Goal: Check status: Check status

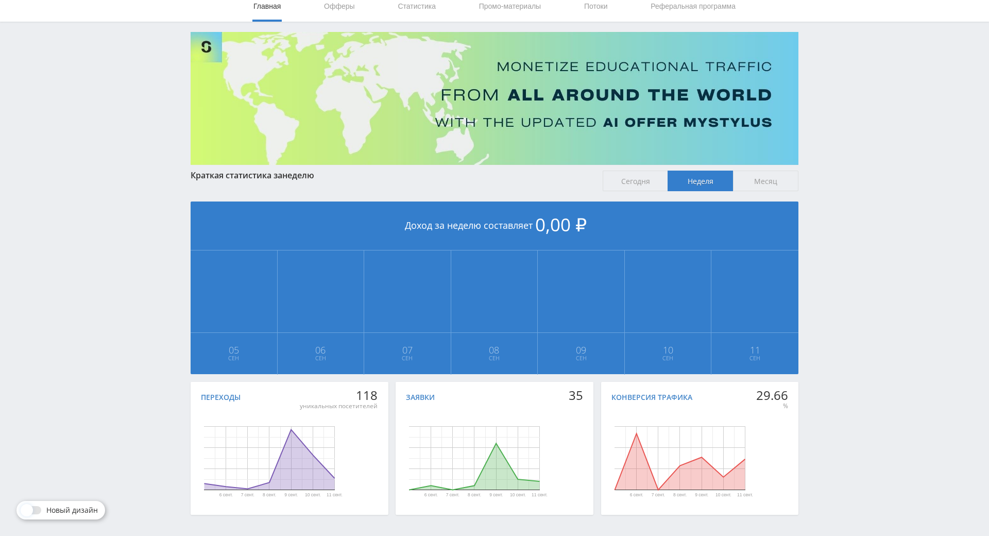
scroll to position [70, 0]
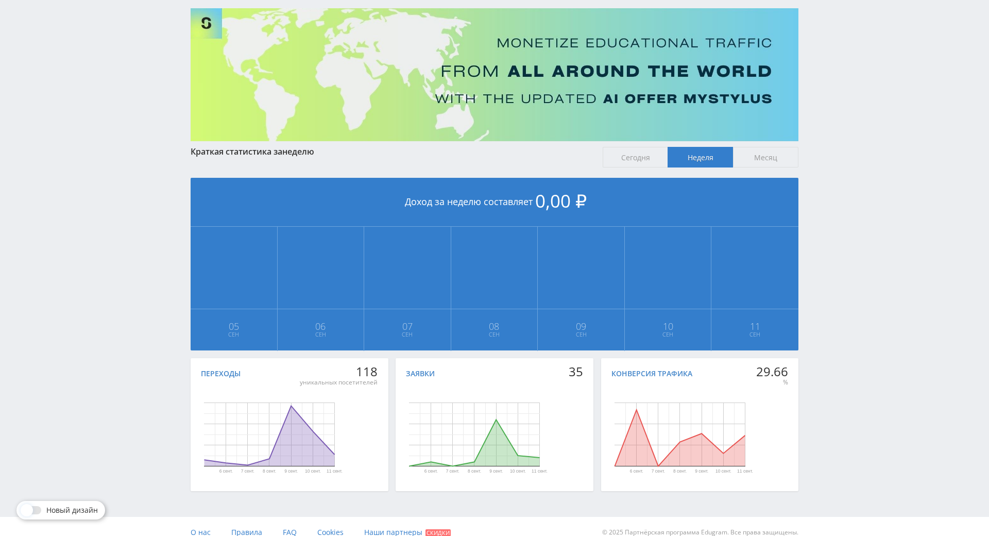
drag, startPoint x: 832, startPoint y: 237, endPoint x: 837, endPoint y: 268, distance: 32.4
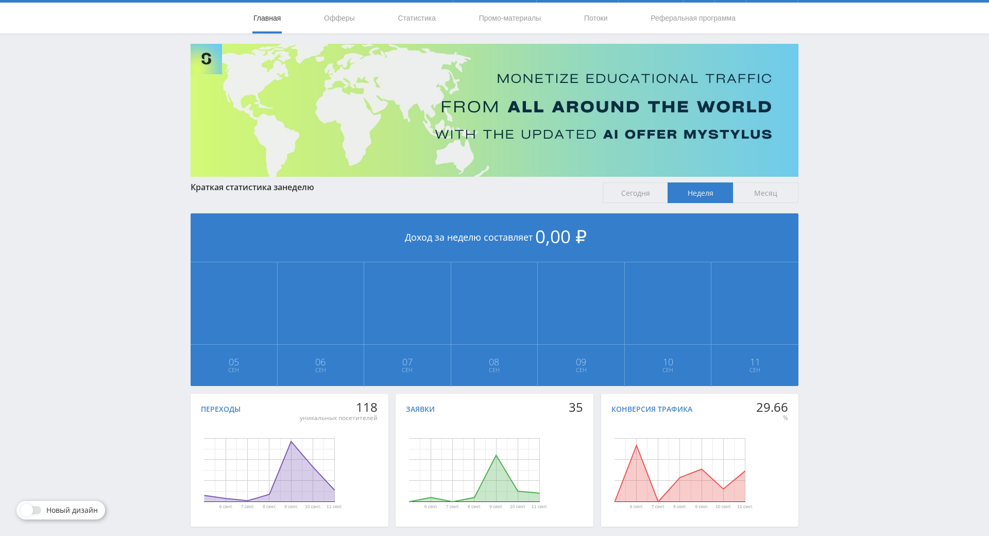
scroll to position [0, 0]
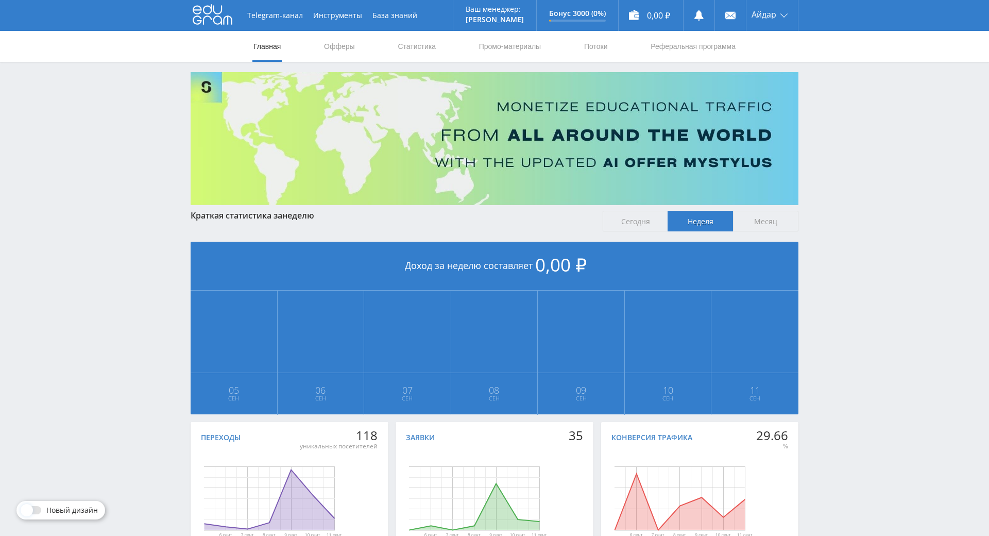
drag, startPoint x: 837, startPoint y: 268, endPoint x: 758, endPoint y: 148, distance: 143.6
click at [510, 56] on link "Промо-материалы" at bounding box center [510, 46] width 64 height 31
select select "340"
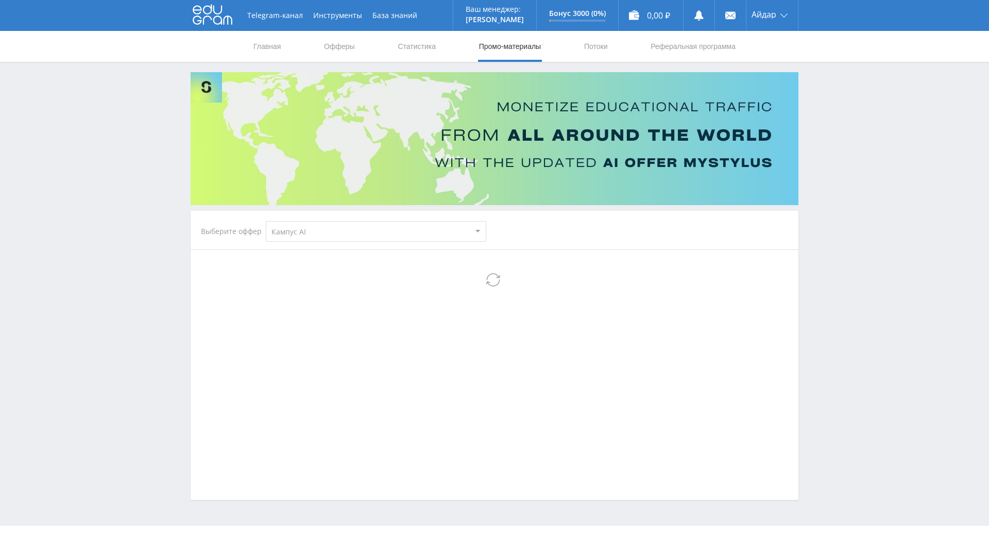
select select "340"
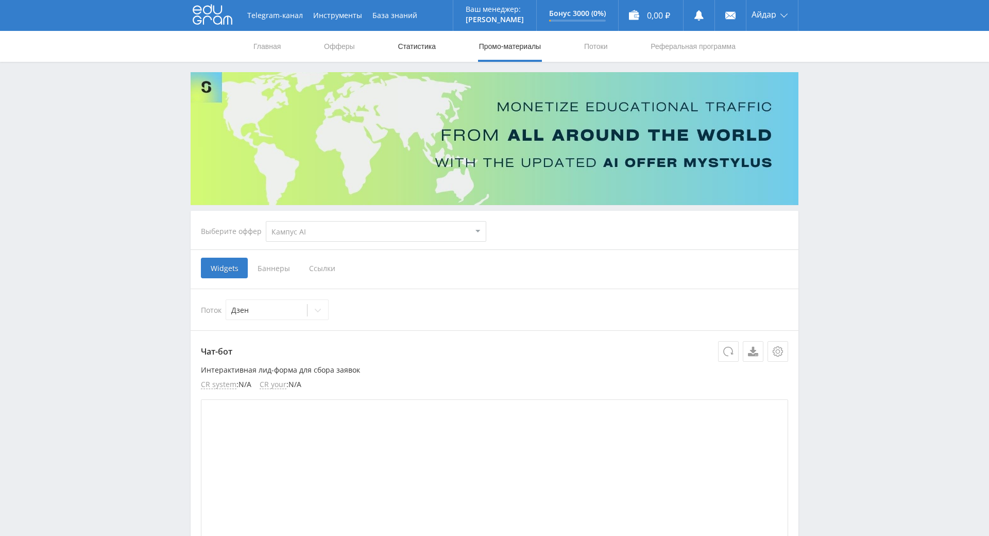
click at [419, 58] on link "Статистика" at bounding box center [417, 46] width 40 height 31
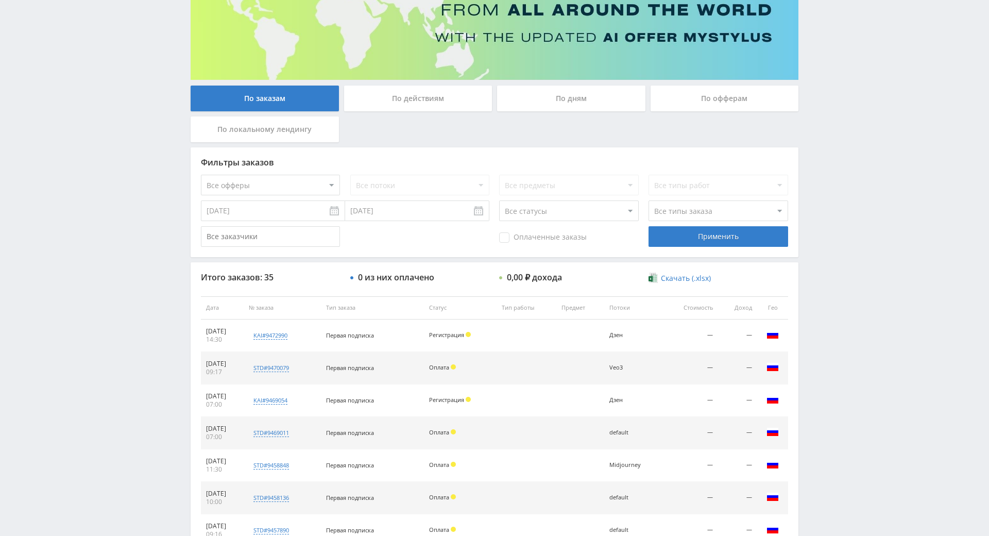
scroll to position [126, 0]
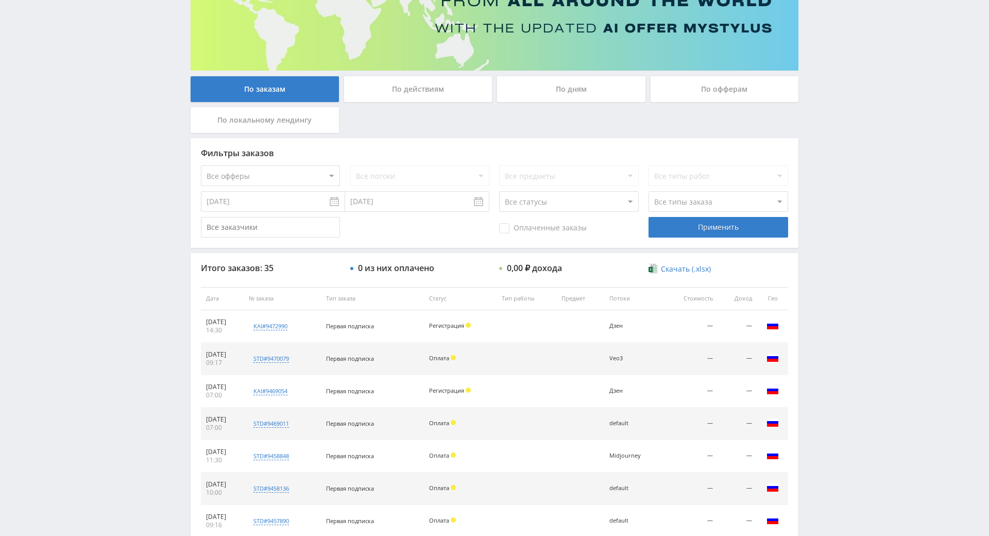
drag, startPoint x: 828, startPoint y: 213, endPoint x: 822, endPoint y: 222, distance: 10.7
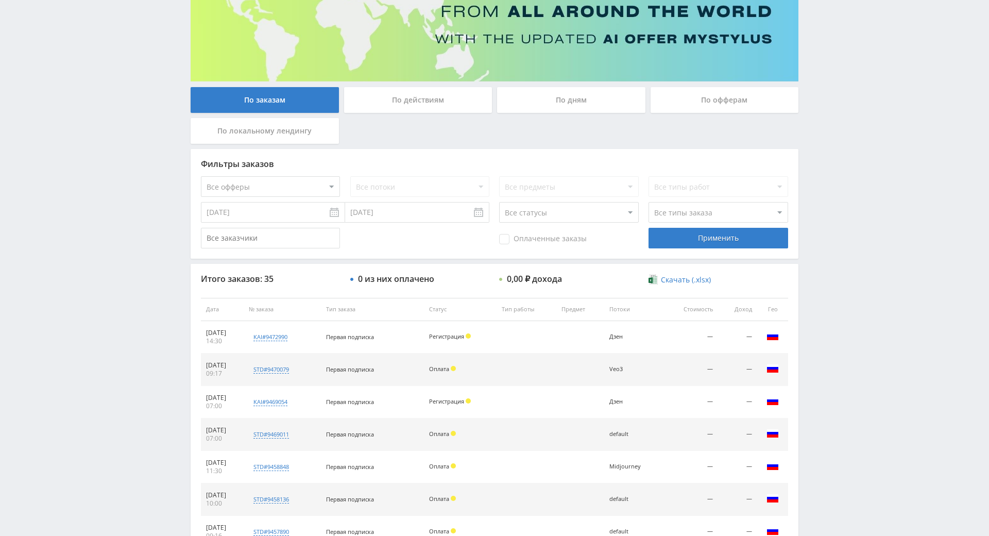
scroll to position [121, 0]
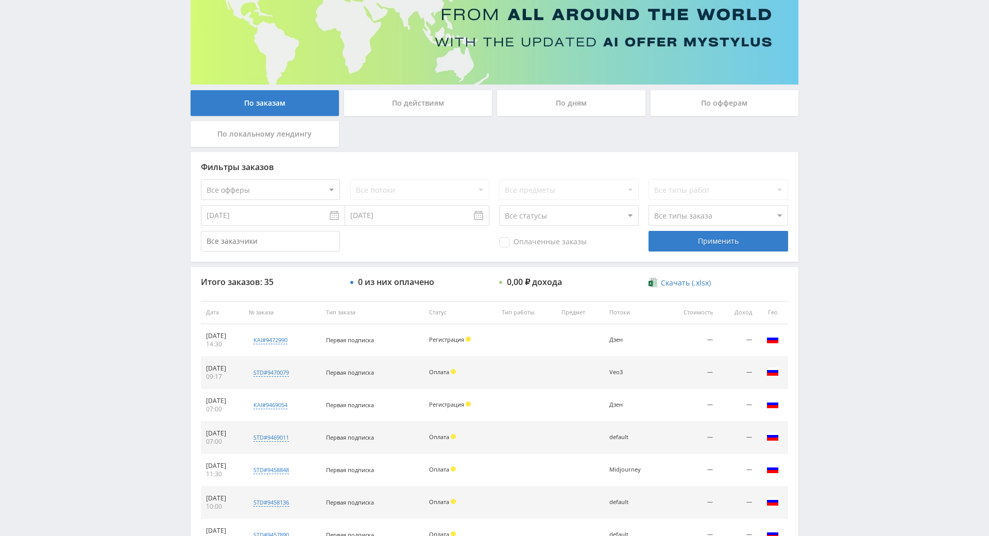
drag, startPoint x: 822, startPoint y: 222, endPoint x: 814, endPoint y: 208, distance: 15.7
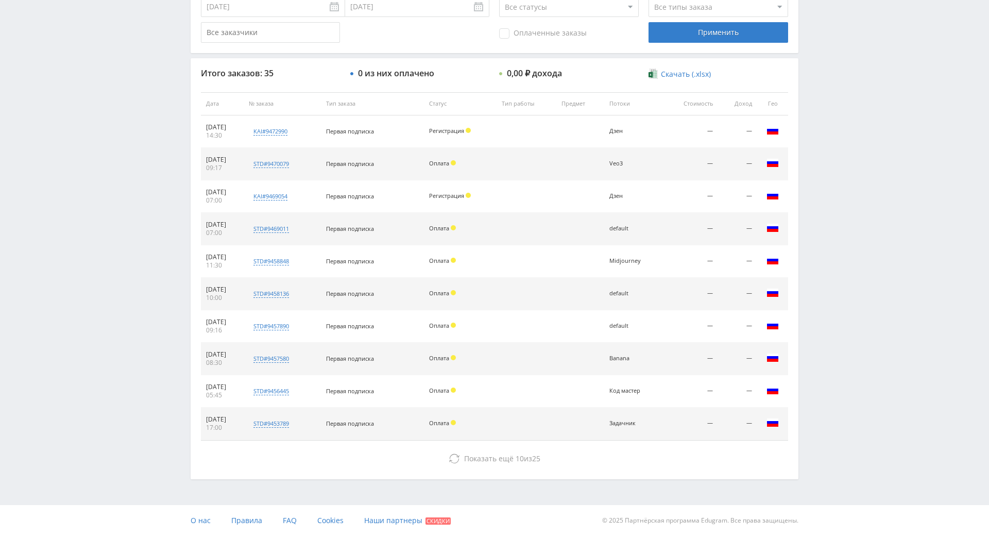
scroll to position [368, 0]
drag, startPoint x: 819, startPoint y: 246, endPoint x: 827, endPoint y: 279, distance: 33.3
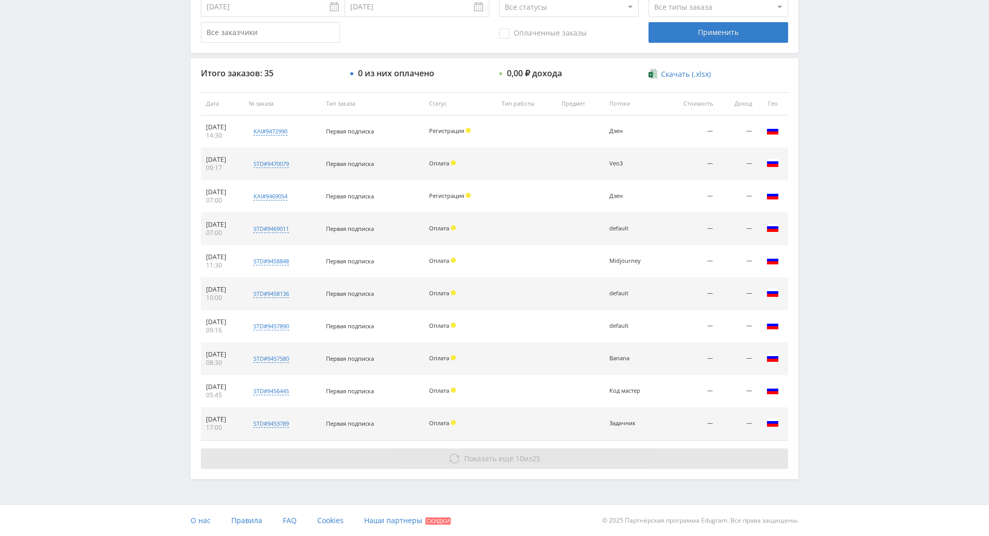
click at [486, 453] on span "Показать ещё" at bounding box center [488, 458] width 49 height 10
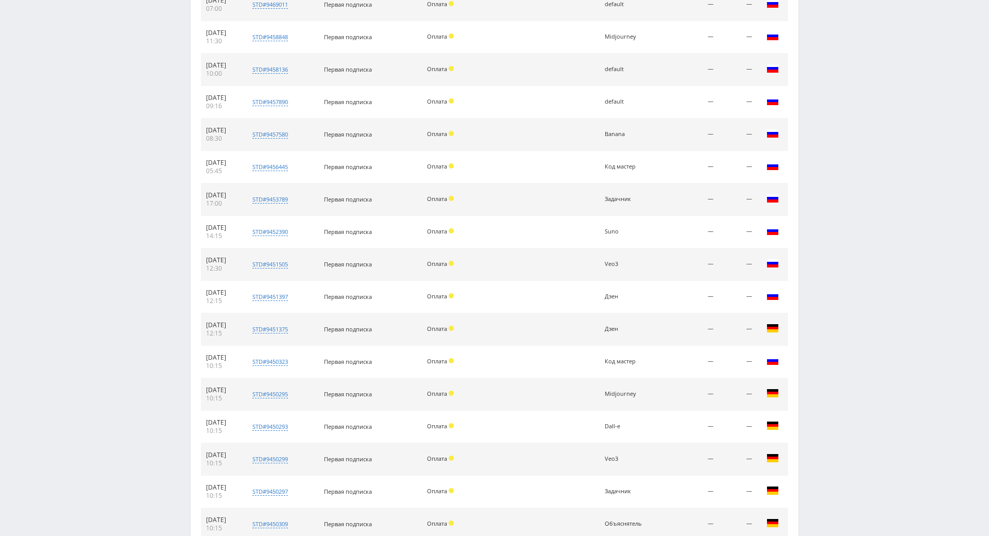
scroll to position [693, 0]
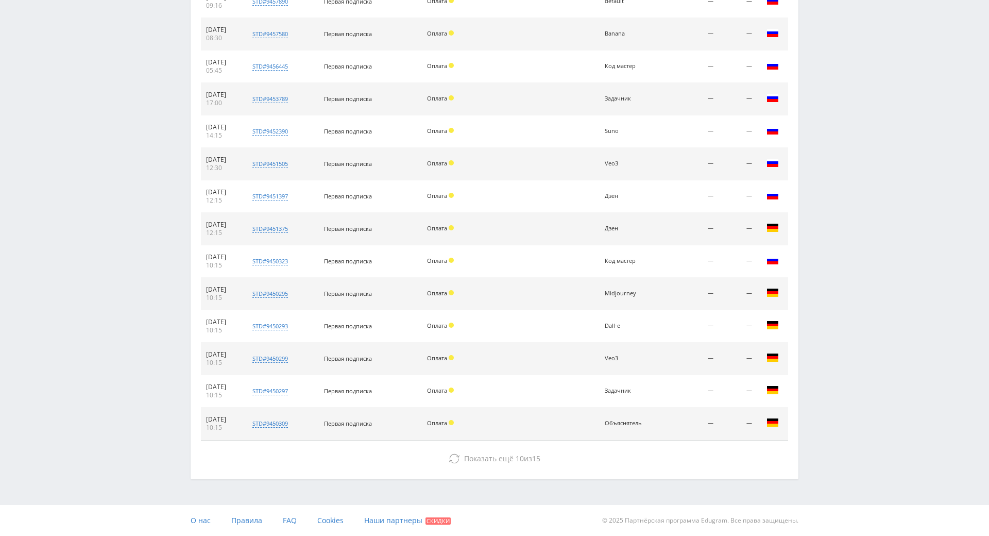
drag, startPoint x: 853, startPoint y: 273, endPoint x: 811, endPoint y: 371, distance: 107.3
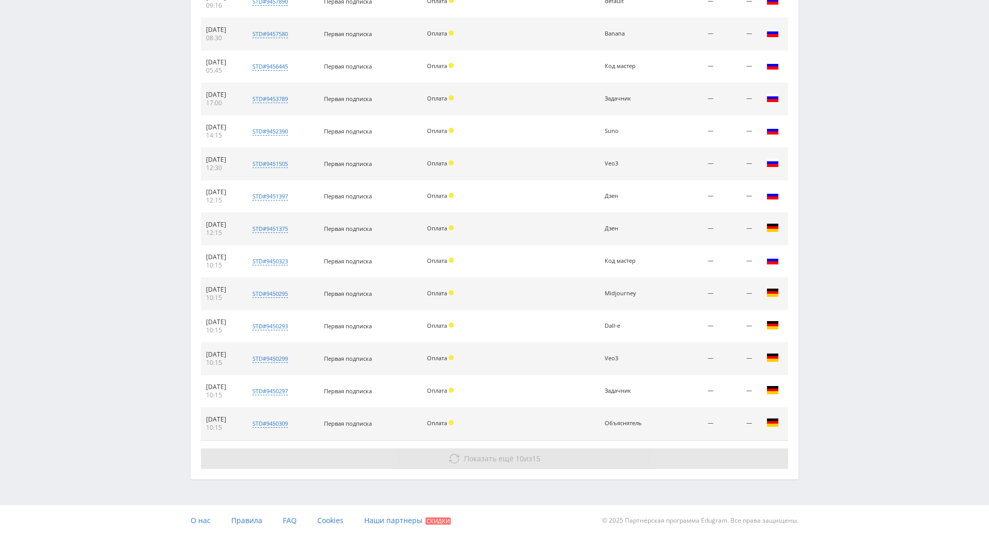
drag, startPoint x: 612, startPoint y: 416, endPoint x: 622, endPoint y: 414, distance: 10.6
click at [612, 448] on button "Показать ещё 10 из 15" at bounding box center [494, 458] width 587 height 21
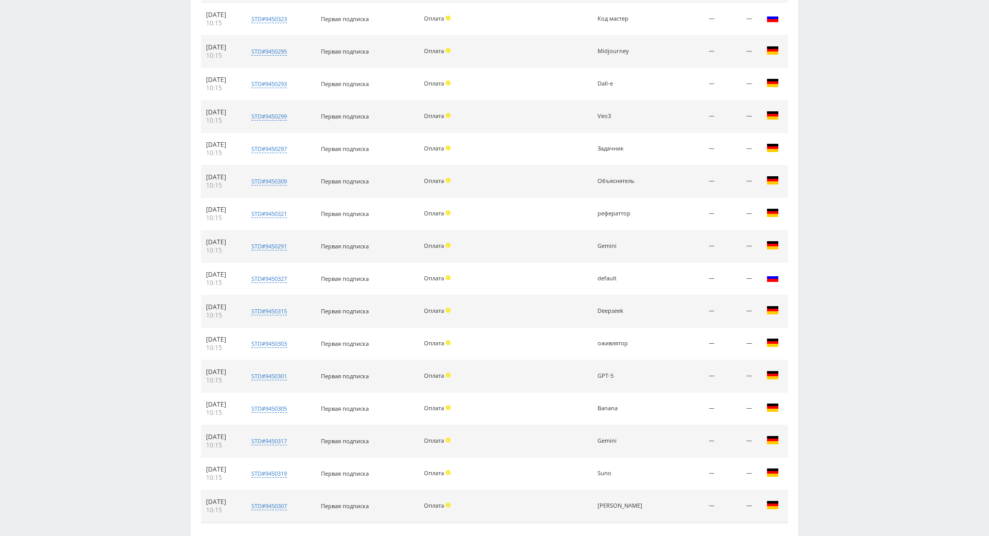
scroll to position [1018, 0]
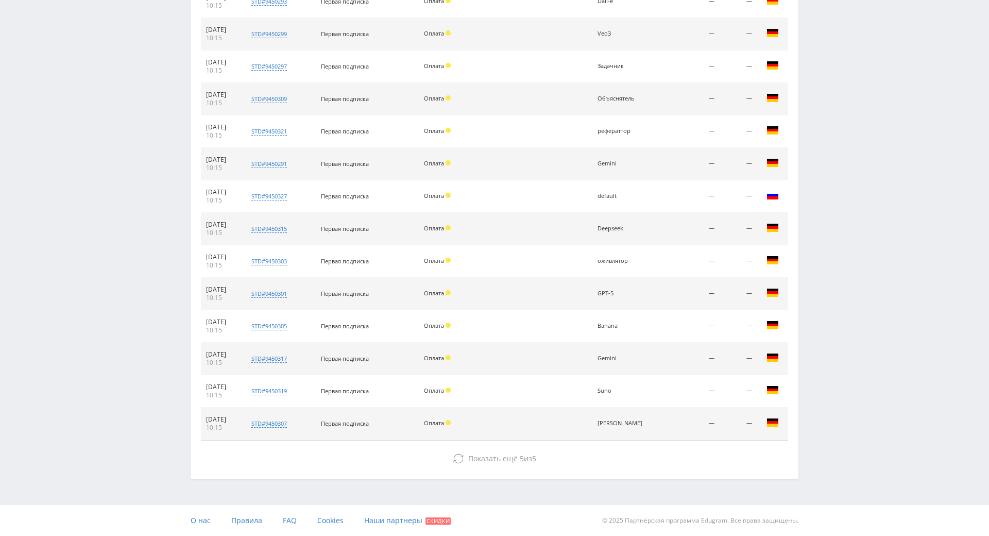
drag, startPoint x: 857, startPoint y: 254, endPoint x: 795, endPoint y: 358, distance: 121.1
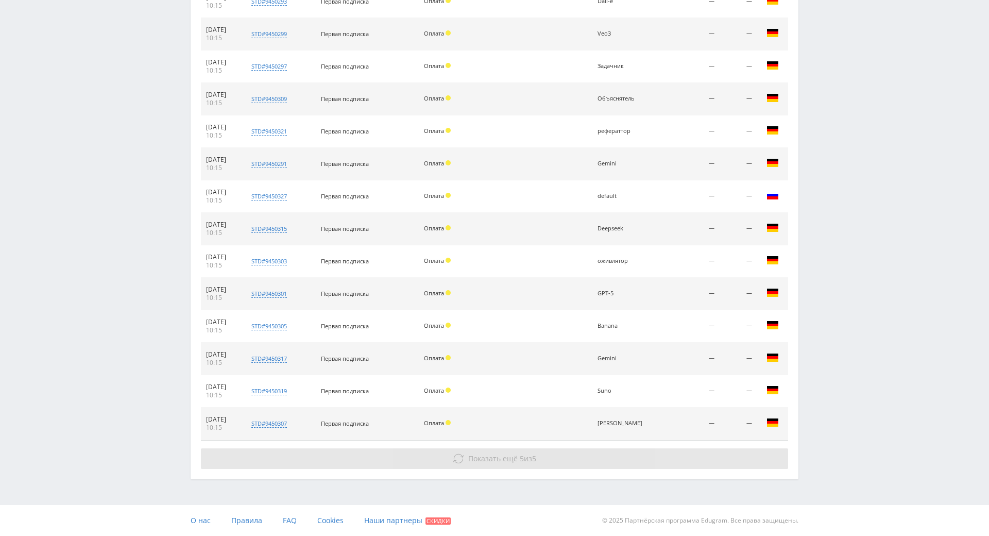
click at [563, 448] on button "Показать ещё 5 из 5" at bounding box center [494, 458] width 587 height 21
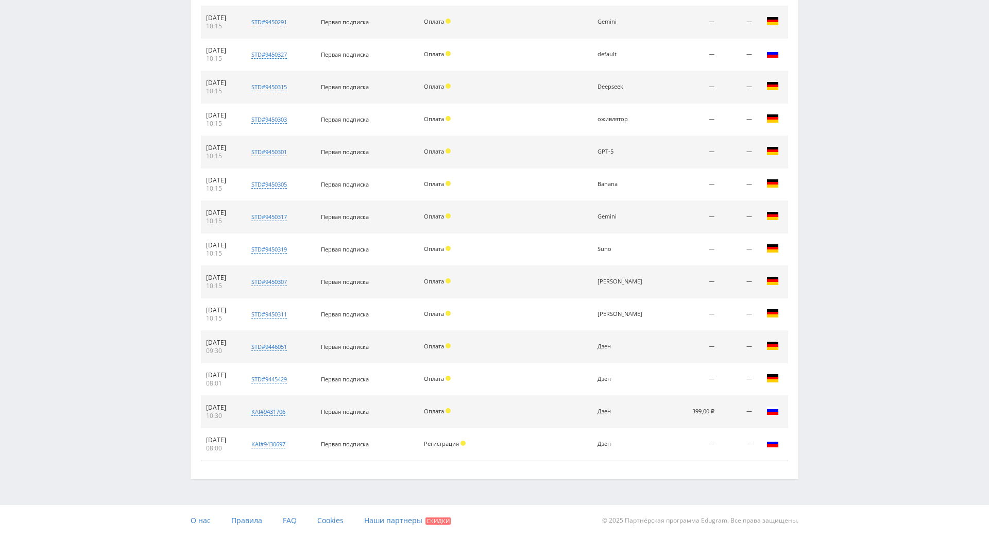
drag, startPoint x: 896, startPoint y: 228, endPoint x: 891, endPoint y: 369, distance: 141.3
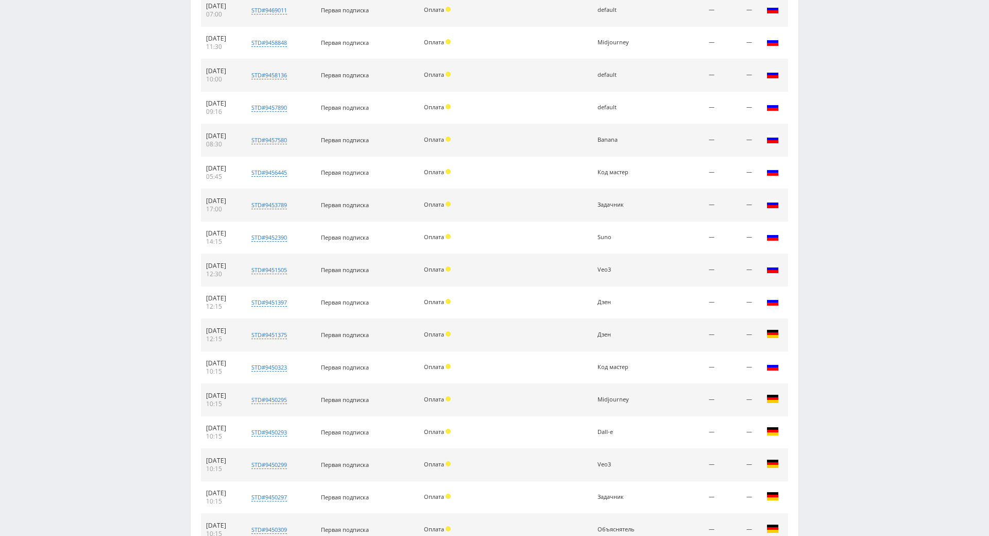
scroll to position [0, 0]
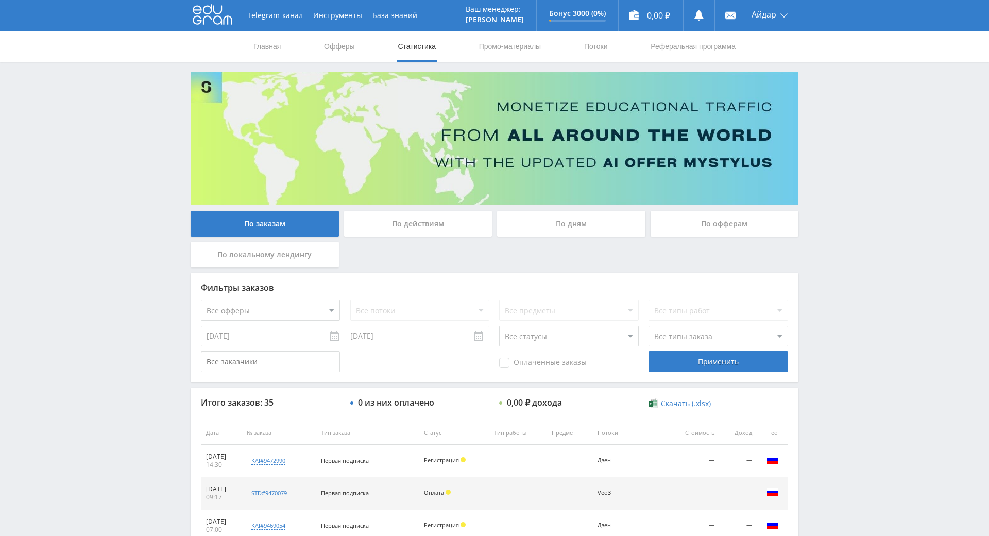
drag, startPoint x: 842, startPoint y: 290, endPoint x: 807, endPoint y: 193, distance: 103.5
click at [198, 14] on icon at bounding box center [213, 14] width 40 height 21
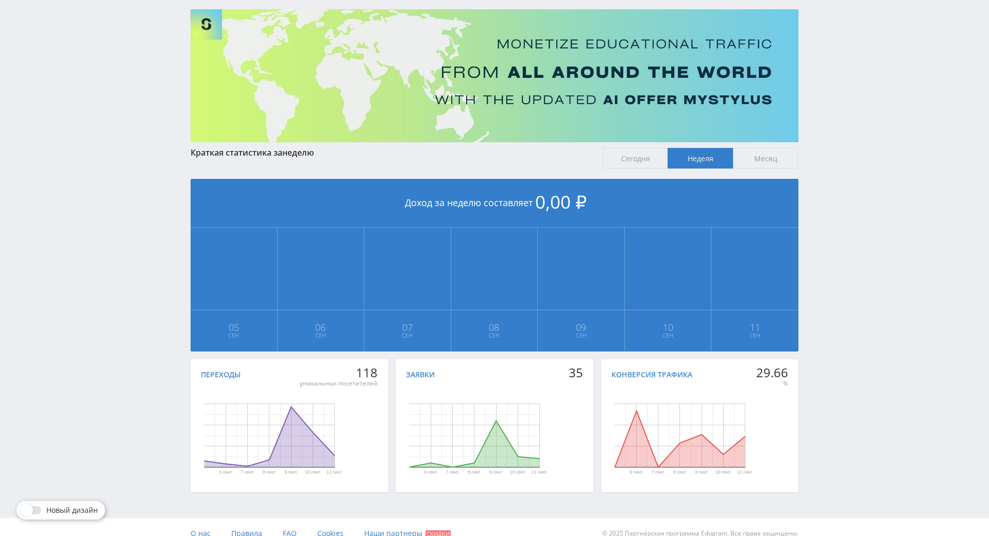
scroll to position [115, 0]
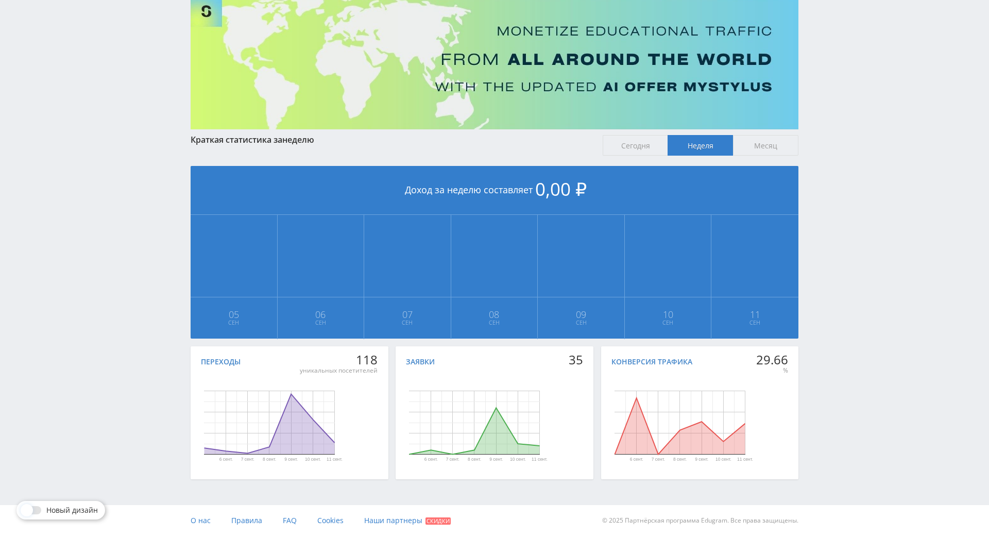
drag, startPoint x: 0, startPoint y: 0, endPoint x: 889, endPoint y: 389, distance: 970.5
